Goal: Check status: Verify the current state of an ongoing process or item

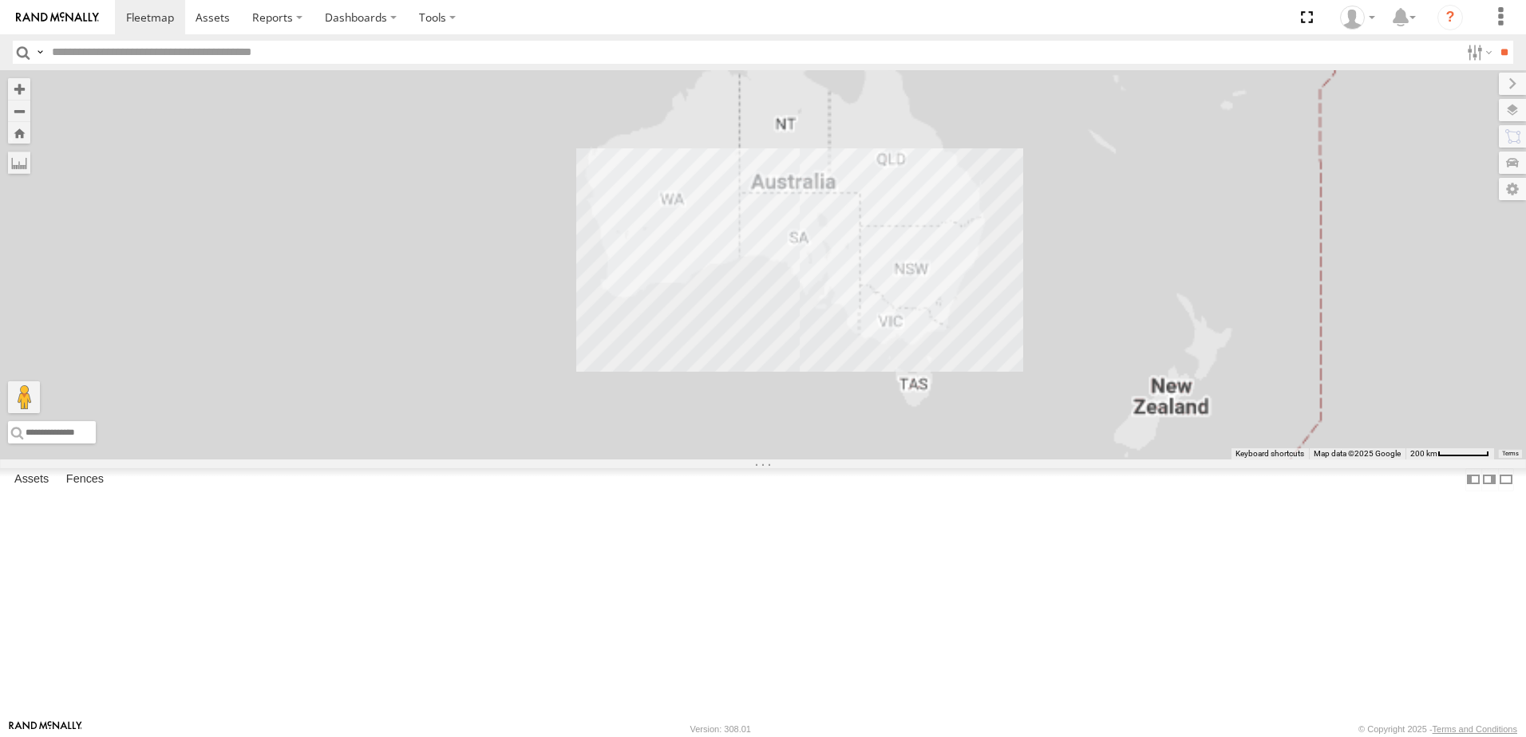
click at [0, 0] on div "[PERSON_NAME] Tech IOV698" at bounding box center [0, 0] width 0 height 0
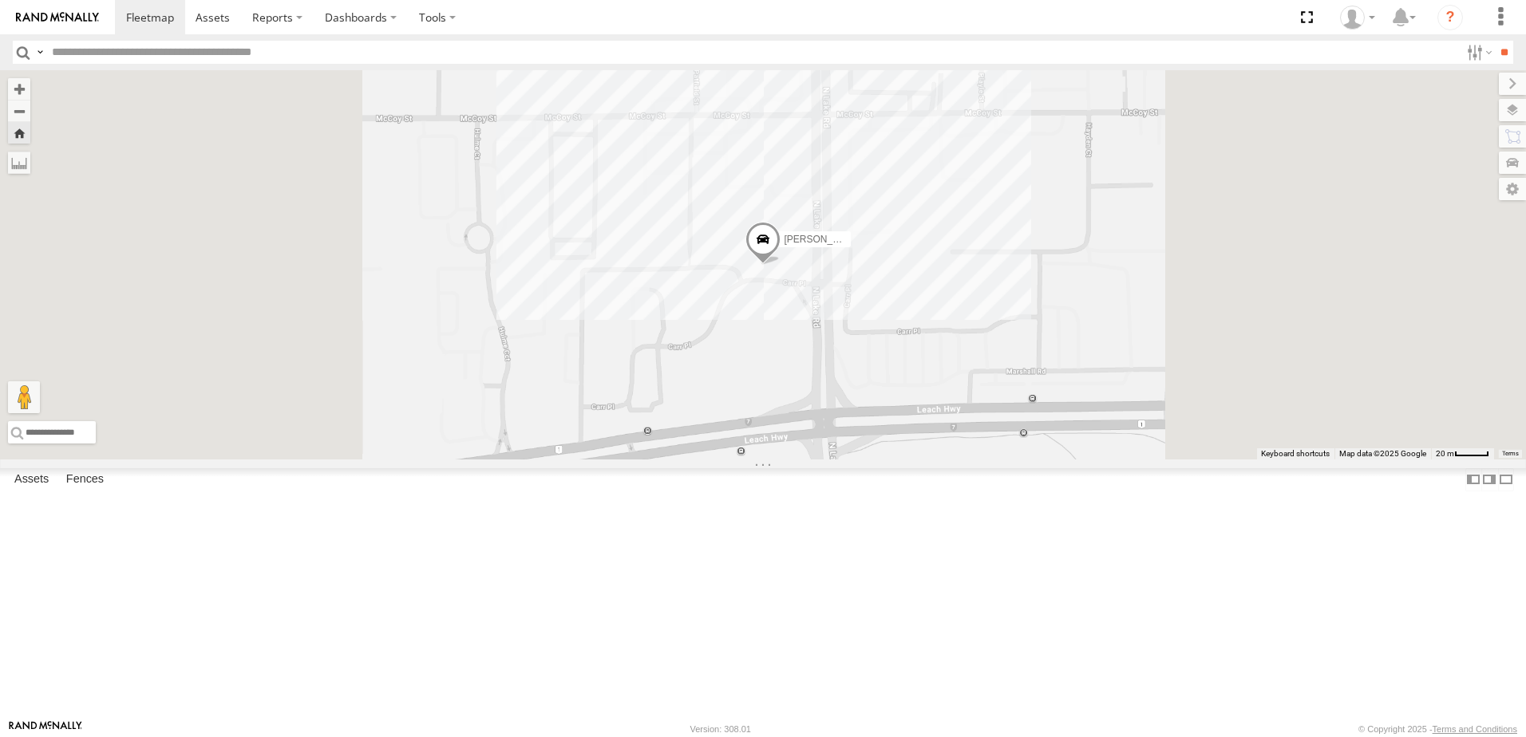
click at [780, 265] on span at bounding box center [762, 243] width 35 height 43
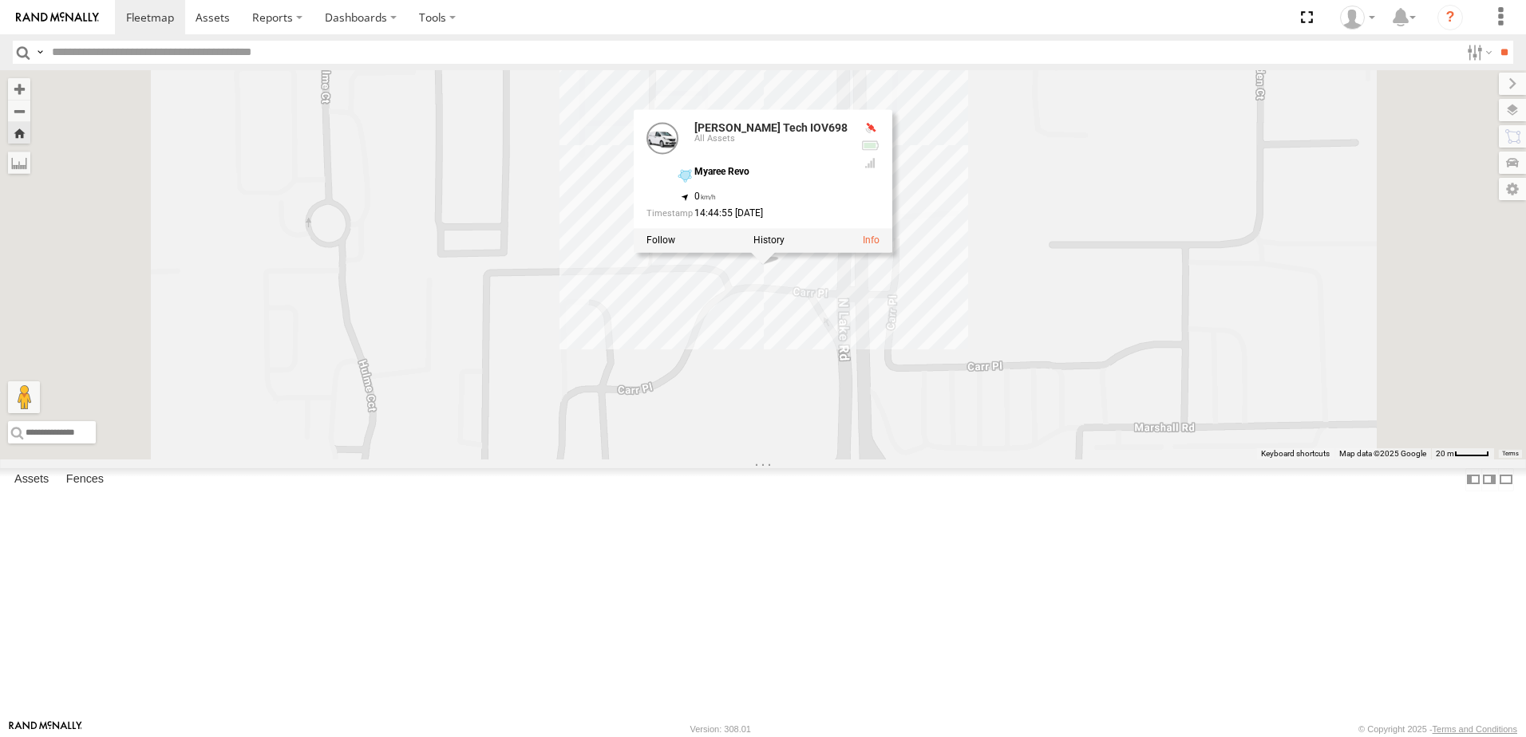
click at [0, 0] on div "[PERSON_NAME] (new)Tech 1IJX358" at bounding box center [0, 0] width 0 height 0
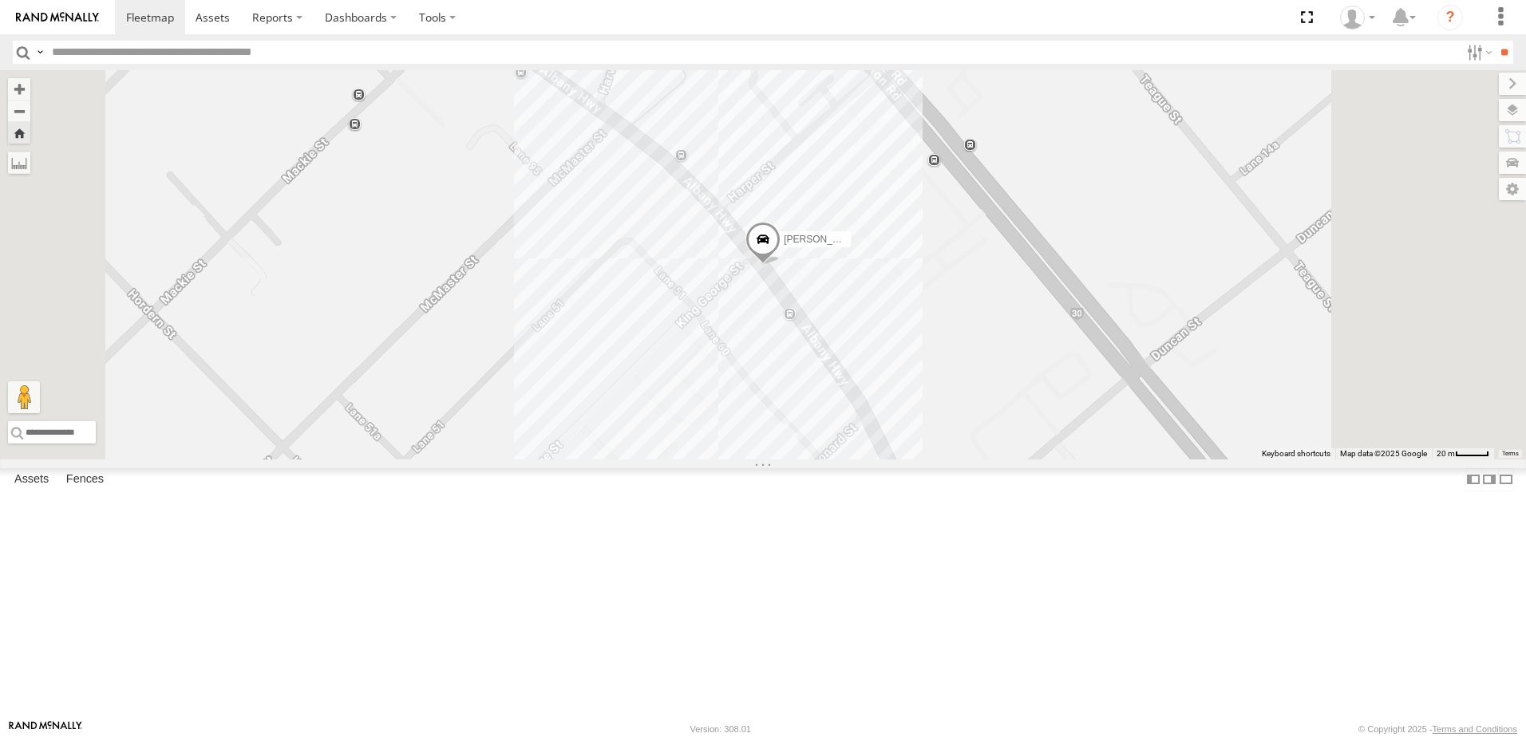
click at [780, 265] on span at bounding box center [762, 243] width 35 height 43
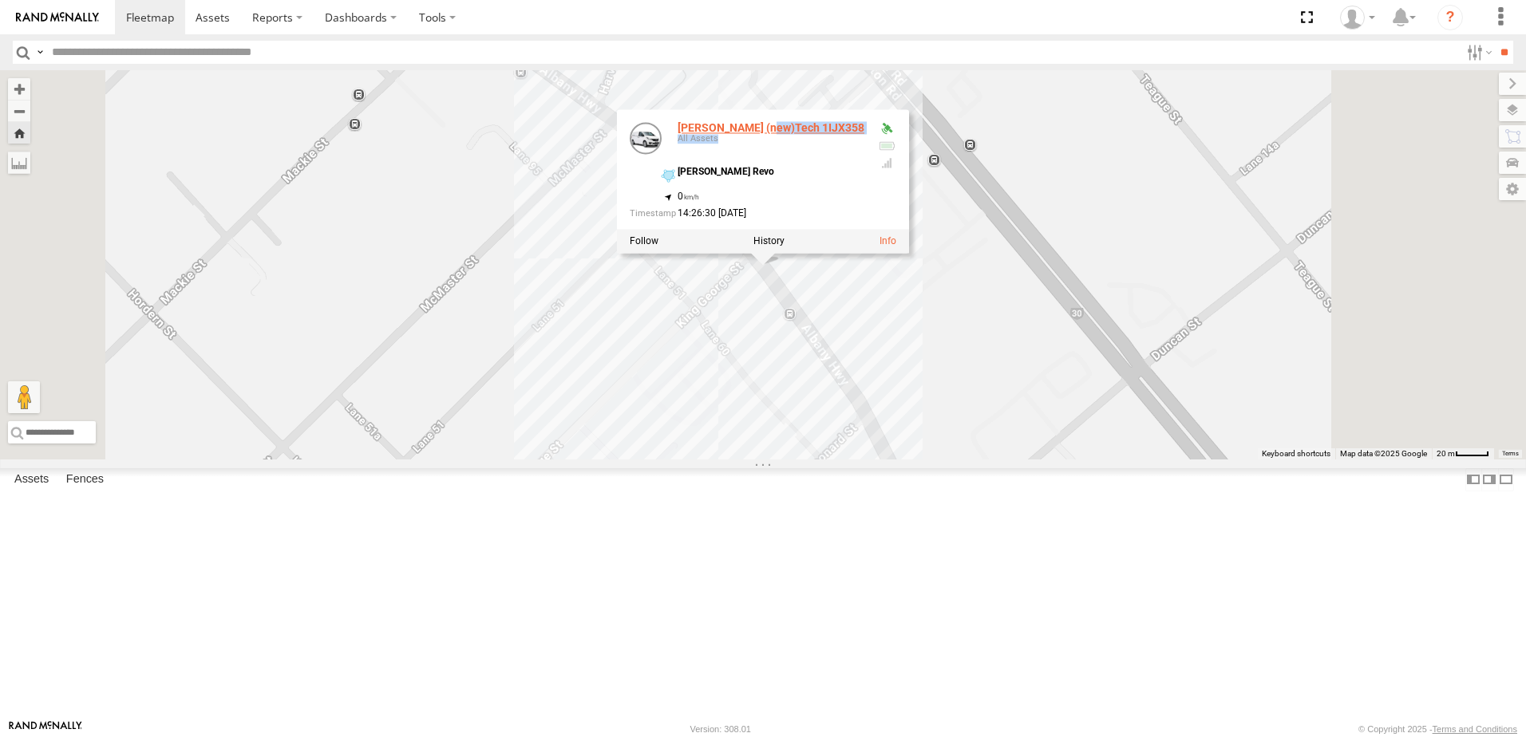
drag, startPoint x: 1037, startPoint y: 267, endPoint x: 993, endPoint y: 262, distance: 44.2
click at [909, 230] on div "[PERSON_NAME] (new)Tech 1IJX358 All Assets [PERSON_NAME] Revo -31.97317 , 115.8…" at bounding box center [763, 170] width 292 height 120
drag, startPoint x: 993, startPoint y: 262, endPoint x: 1005, endPoint y: 259, distance: 12.2
copy div "1IJX358 All Assets"
